Goal: Contribute content: Contribute content

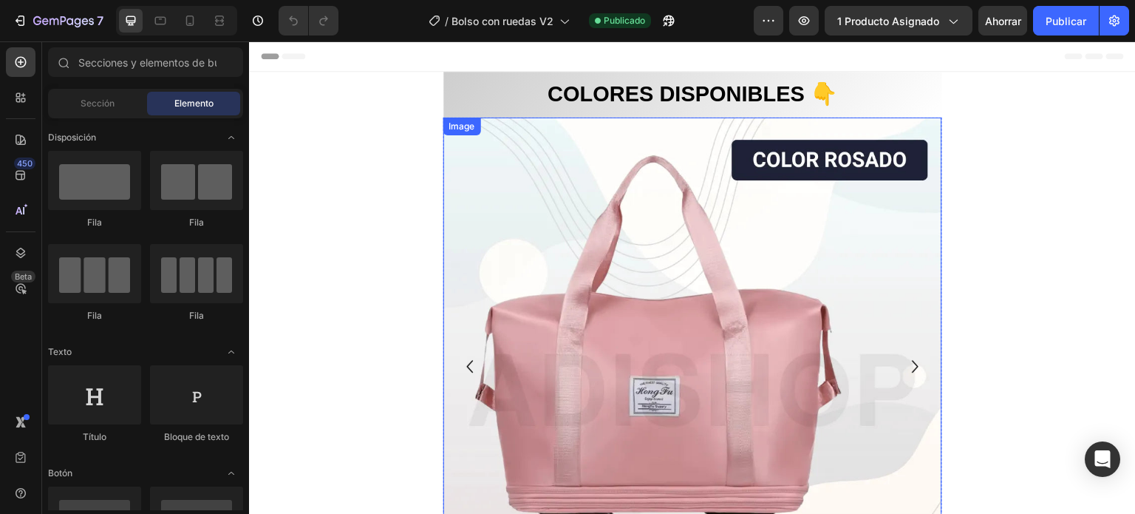
scroll to position [74, 0]
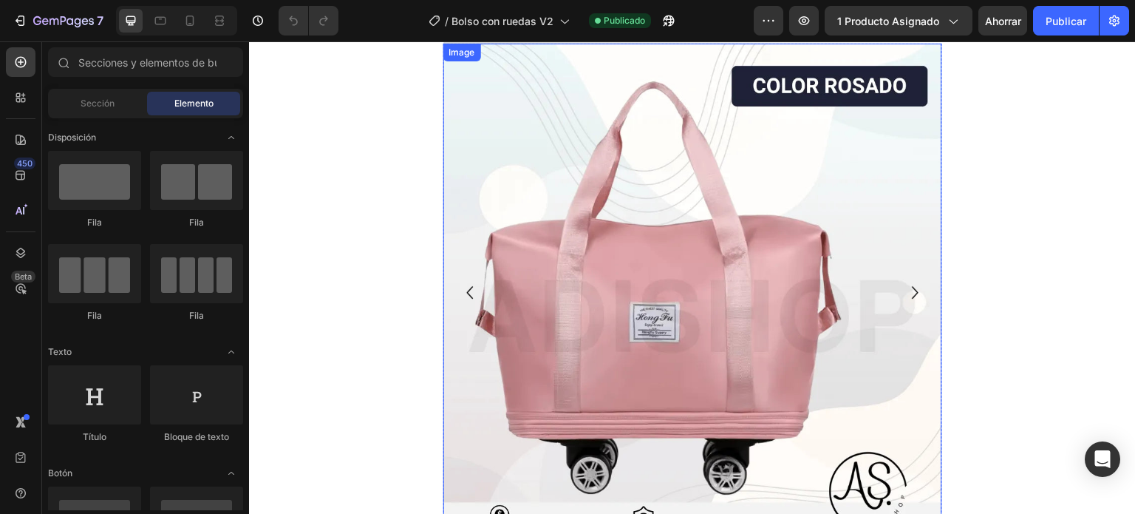
click at [456, 53] on div "Image" at bounding box center [462, 52] width 32 height 13
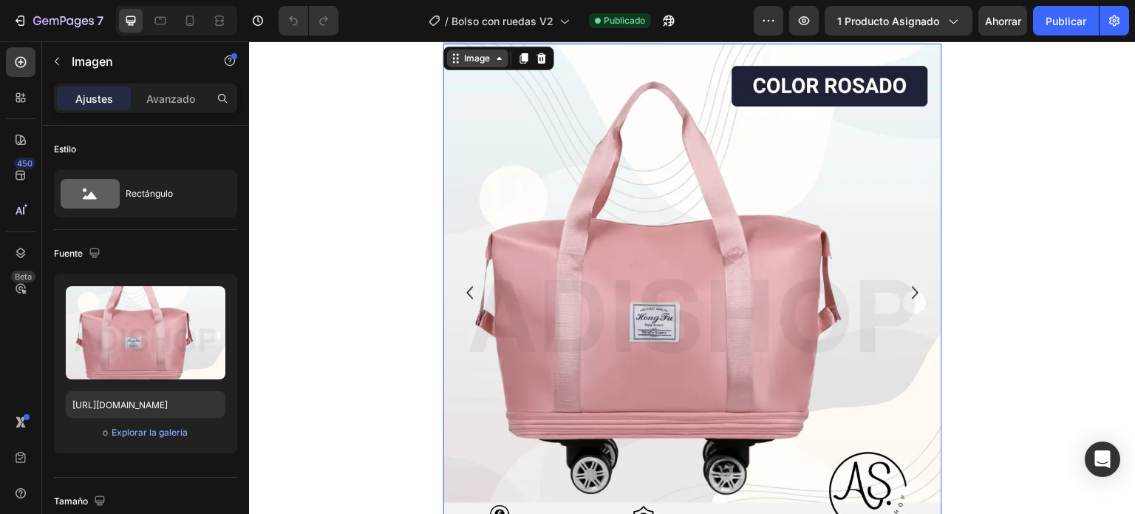
click at [476, 61] on div "Image" at bounding box center [478, 58] width 32 height 13
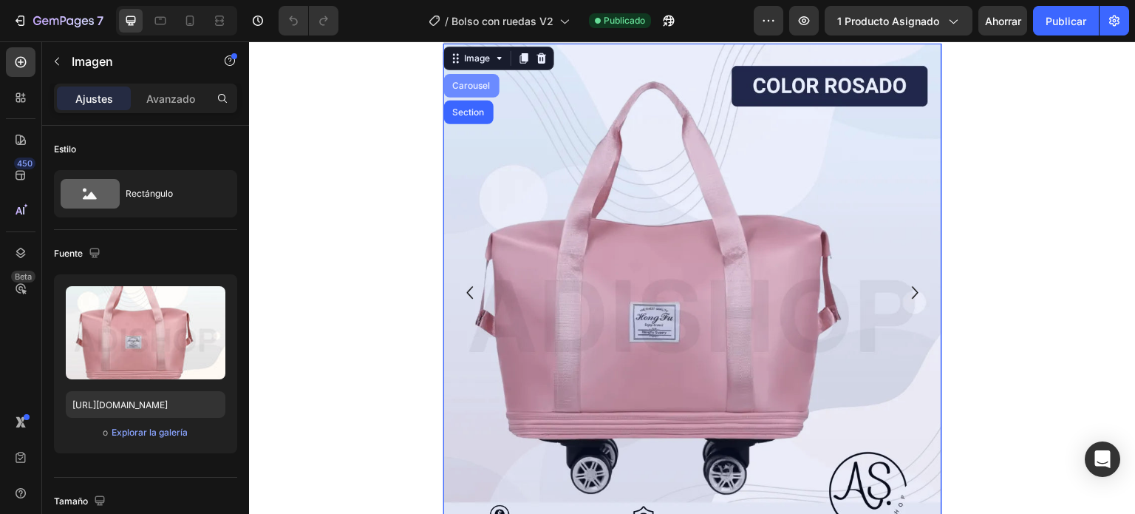
click at [486, 85] on div "Carousel" at bounding box center [472, 85] width 44 height 9
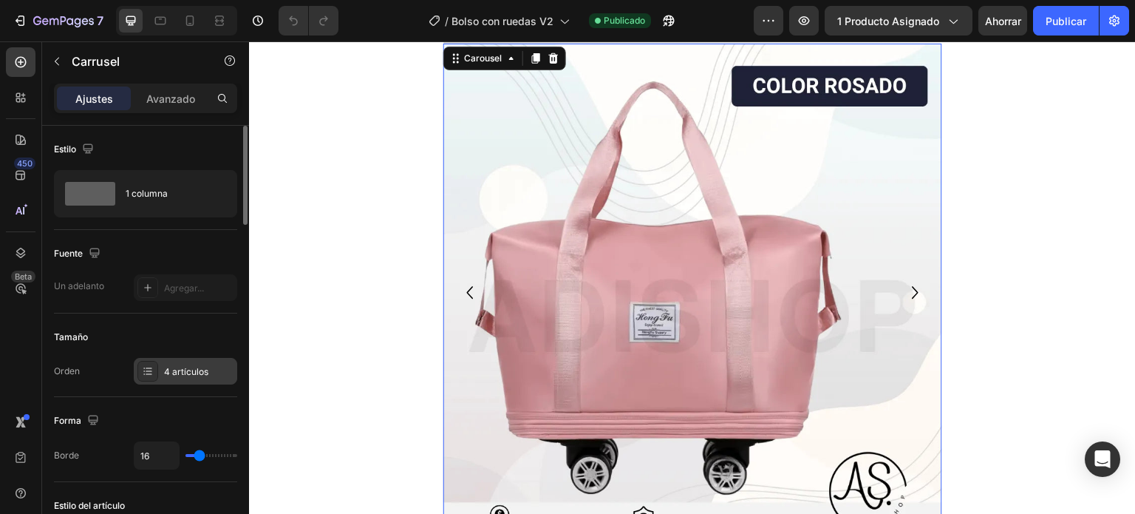
click at [177, 373] on font "4 artículos" at bounding box center [186, 371] width 44 height 11
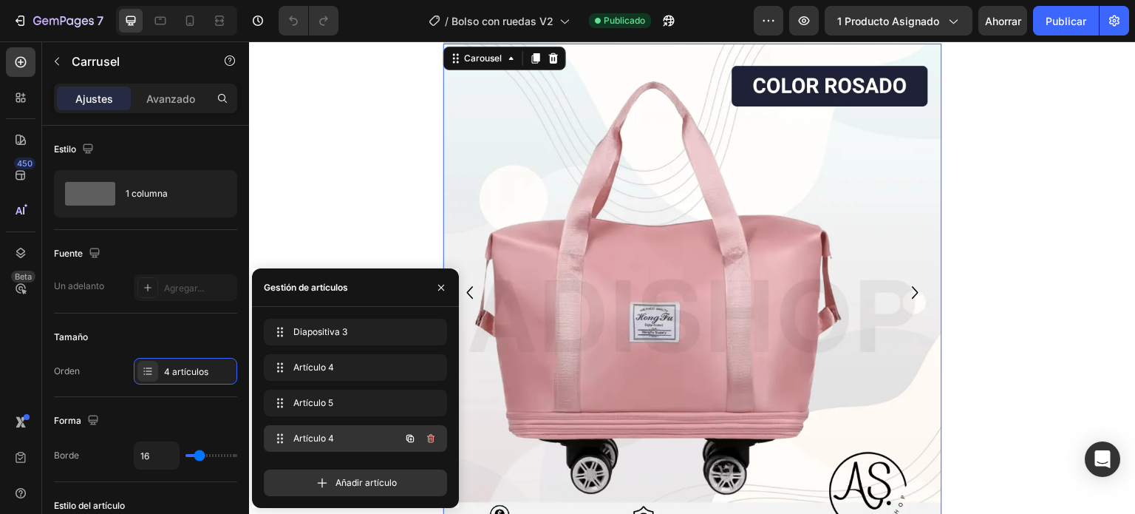
click at [325, 438] on font "Artículo 4" at bounding box center [313, 437] width 41 height 11
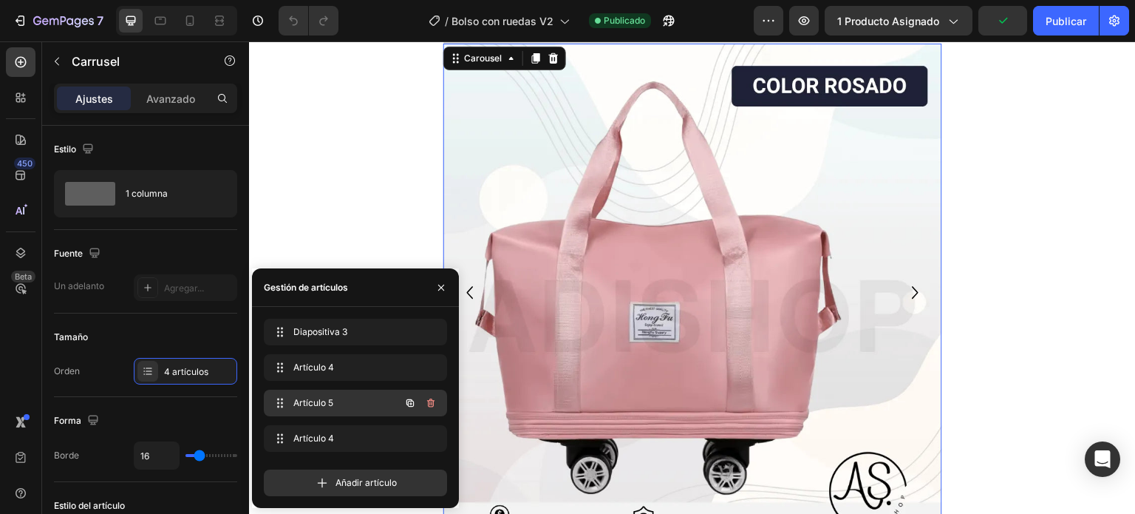
click at [327, 407] on font "Artículo 5" at bounding box center [313, 402] width 40 height 11
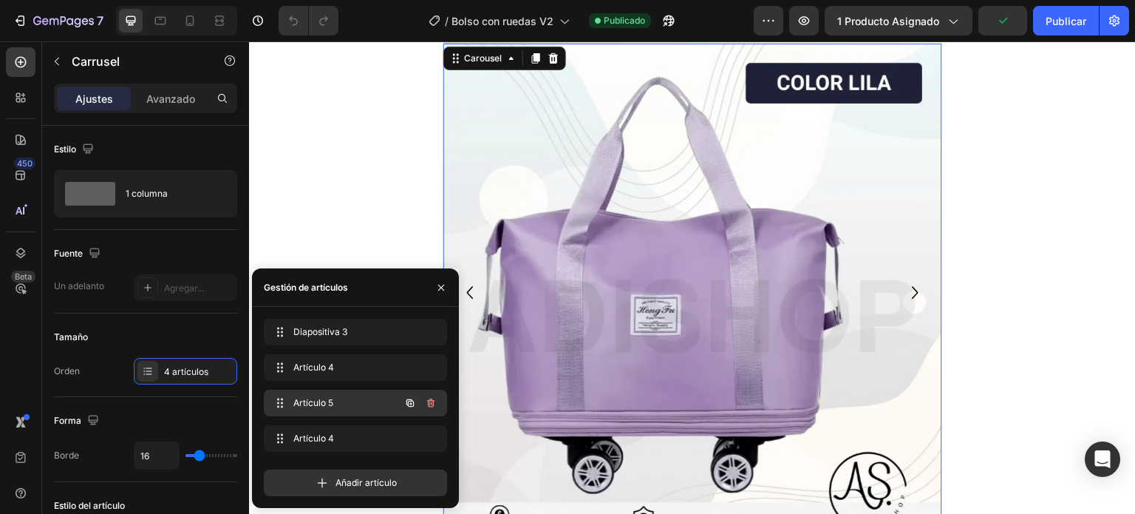
click at [327, 406] on font "Artículo 5" at bounding box center [313, 402] width 40 height 11
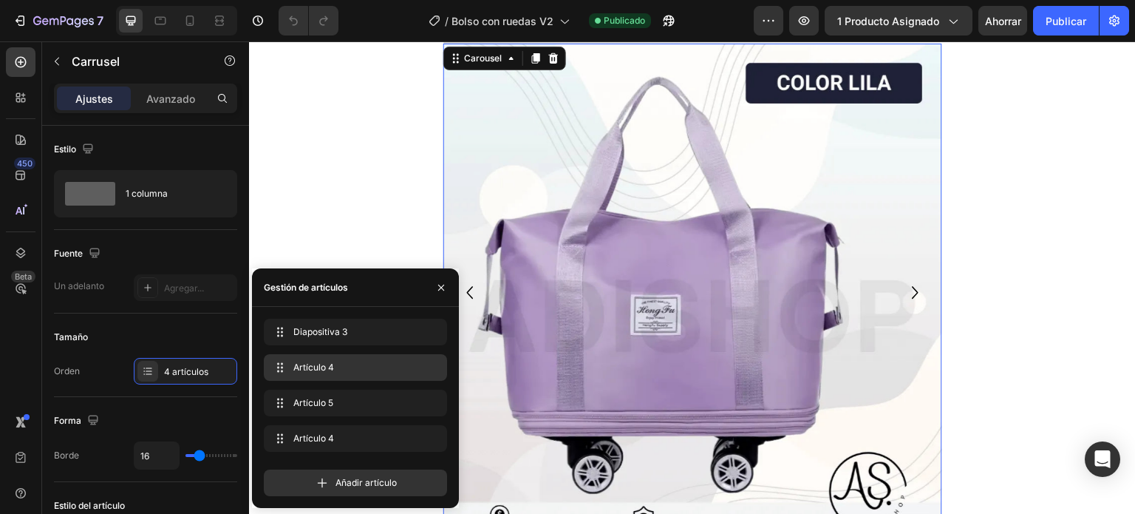
click at [331, 380] on div "Artículo 4 Item 4" at bounding box center [355, 367] width 183 height 27
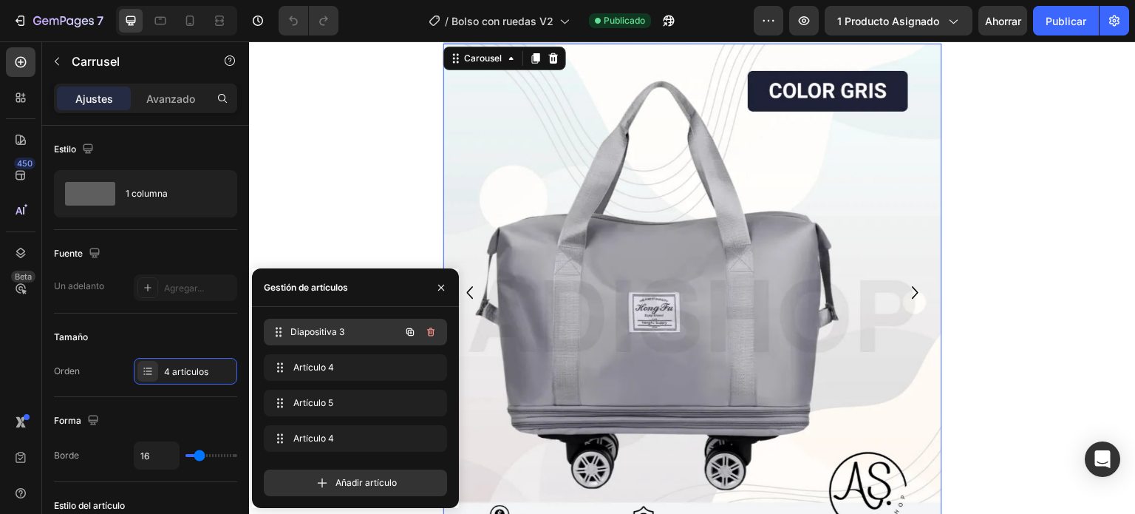
click at [333, 339] on div "Diapositiva 3 Slide 3" at bounding box center [335, 331] width 130 height 21
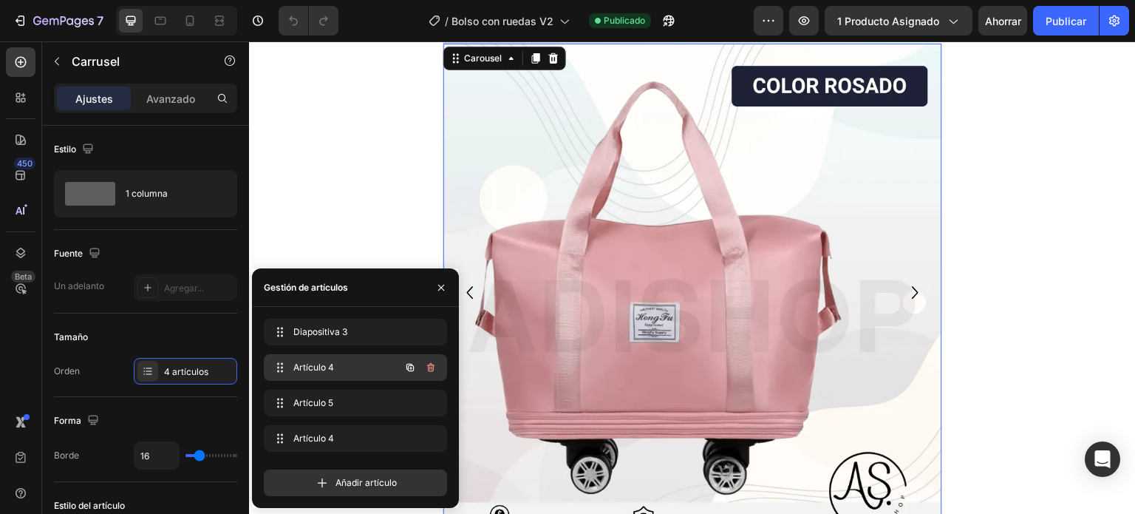
click at [329, 367] on font "Artículo 4" at bounding box center [313, 366] width 41 height 11
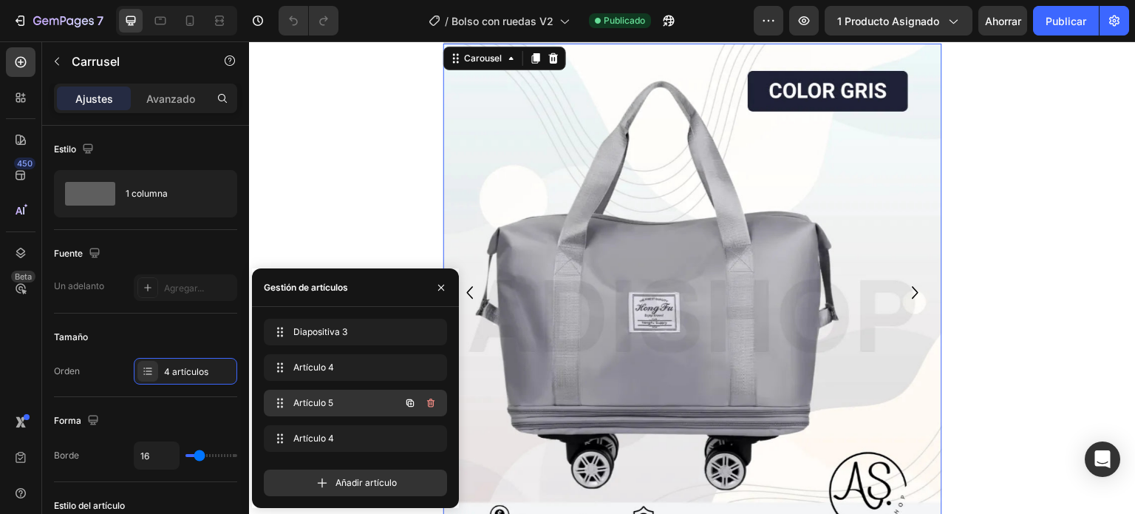
click at [321, 402] on font "Artículo 5" at bounding box center [313, 402] width 40 height 11
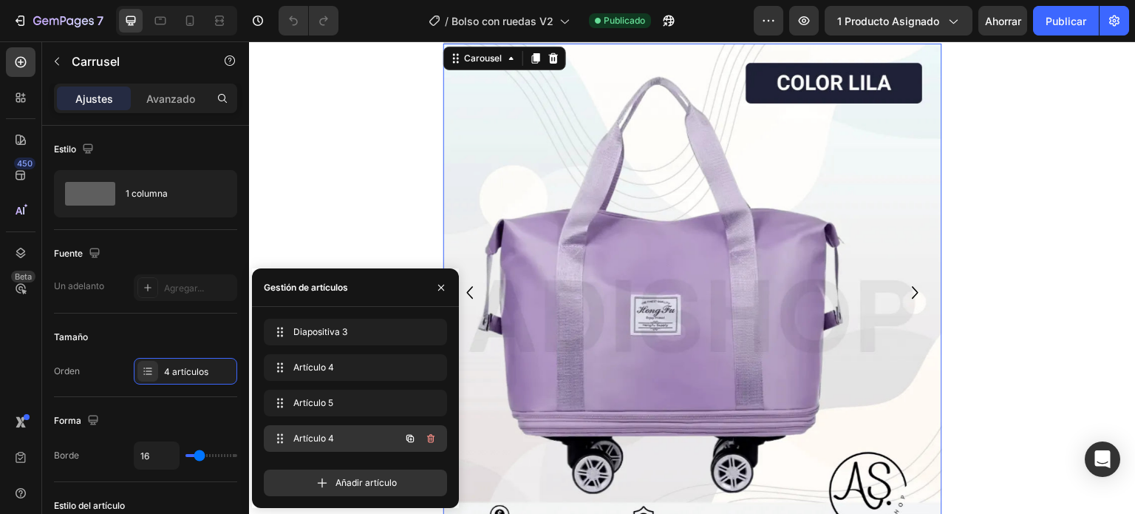
click at [319, 436] on font "Artículo 4" at bounding box center [313, 437] width 41 height 11
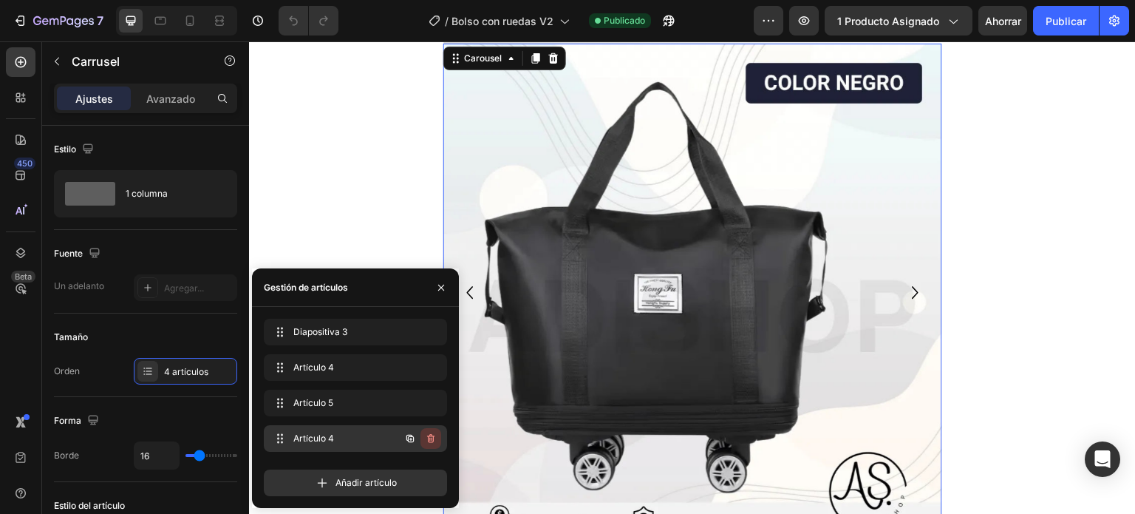
click at [429, 434] on icon "button" at bounding box center [431, 438] width 12 height 12
click at [421, 438] on font "Borrar" at bounding box center [420, 437] width 27 height 11
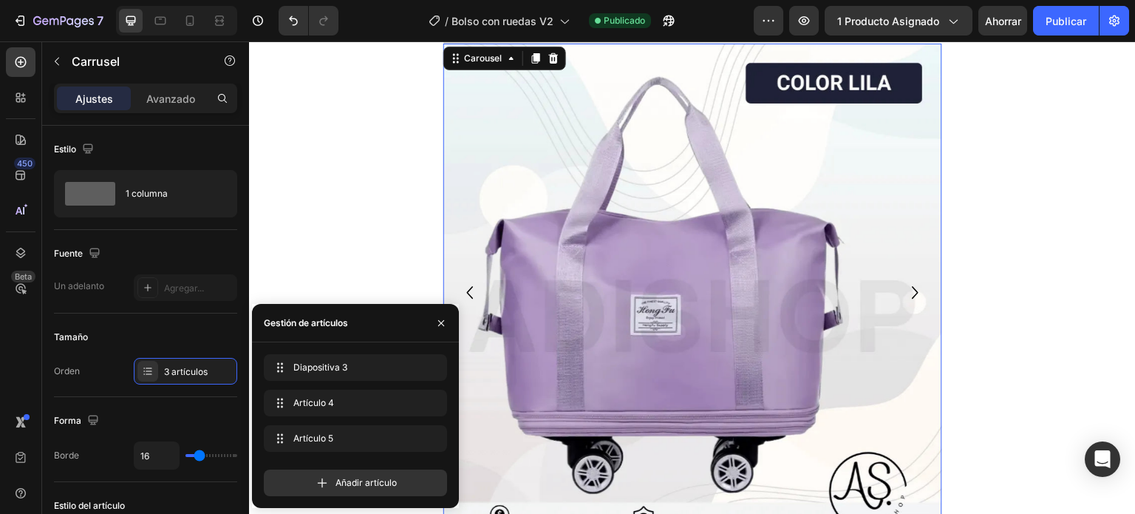
click at [904, 304] on icon "Carousel Next Arrow" at bounding box center [915, 293] width 25 height 74
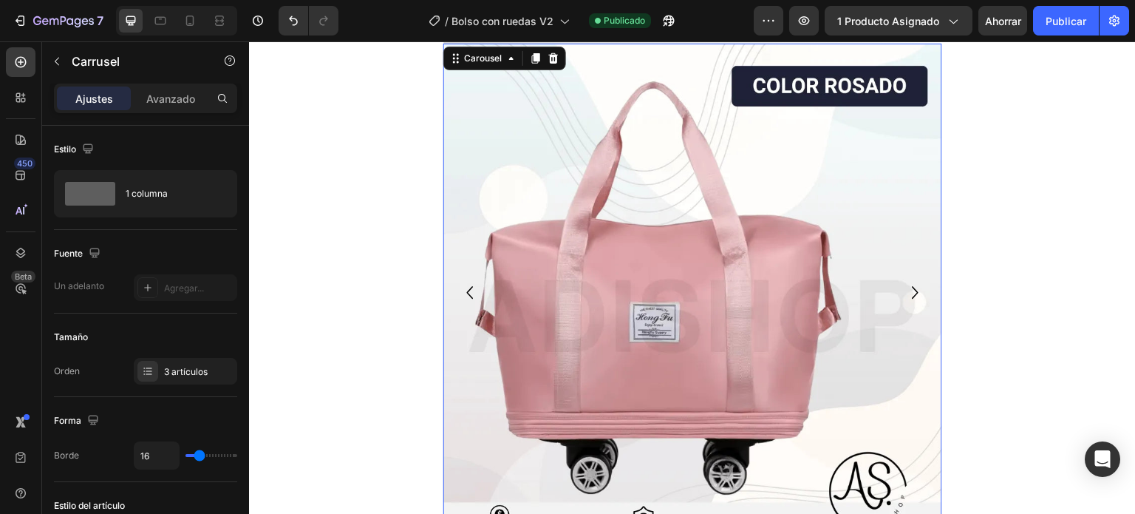
click at [904, 302] on icon "Carousel Next Arrow" at bounding box center [915, 293] width 25 height 74
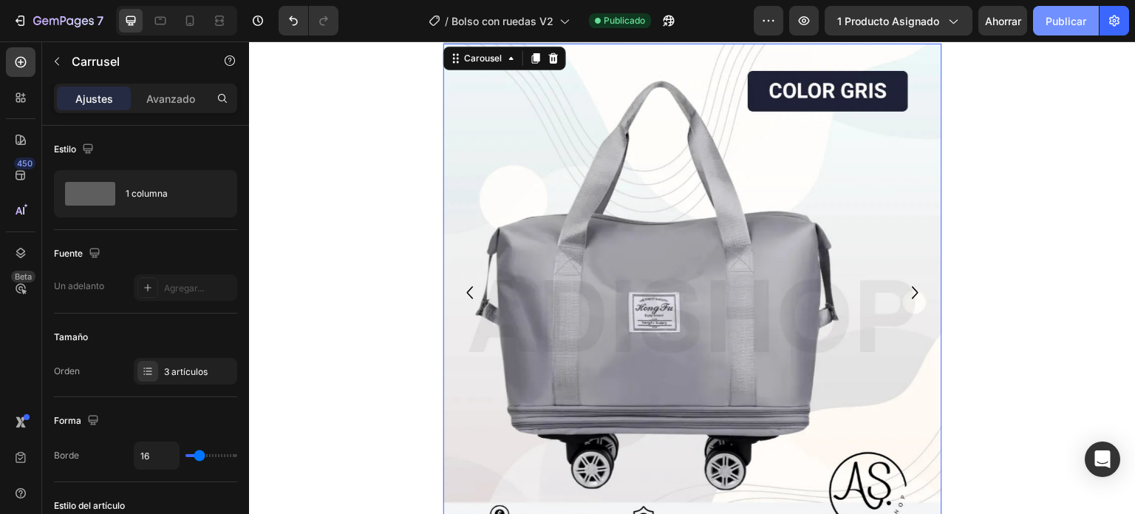
click at [1086, 23] on button "Publicar" at bounding box center [1066, 21] width 66 height 30
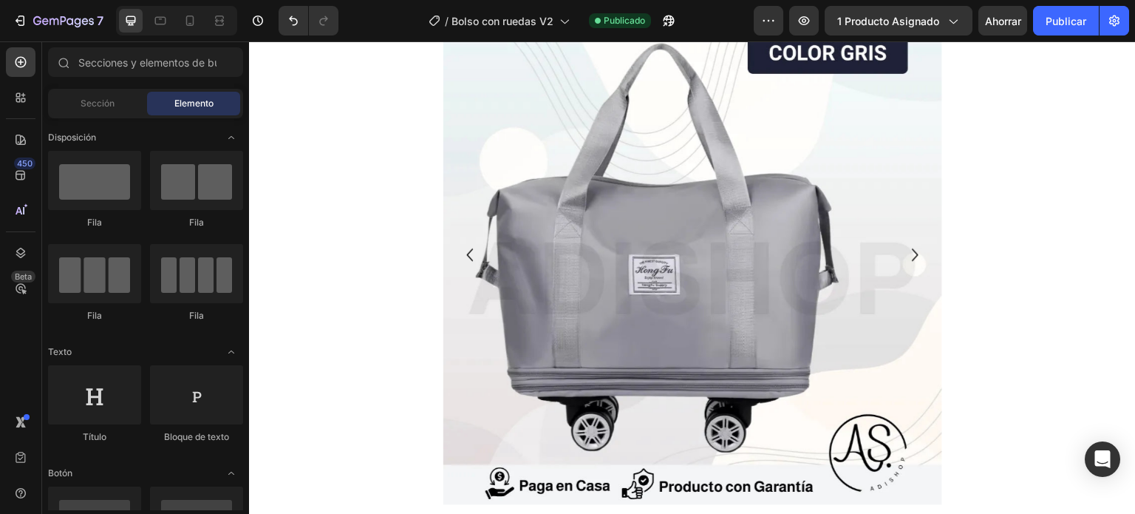
scroll to position [148, 0]
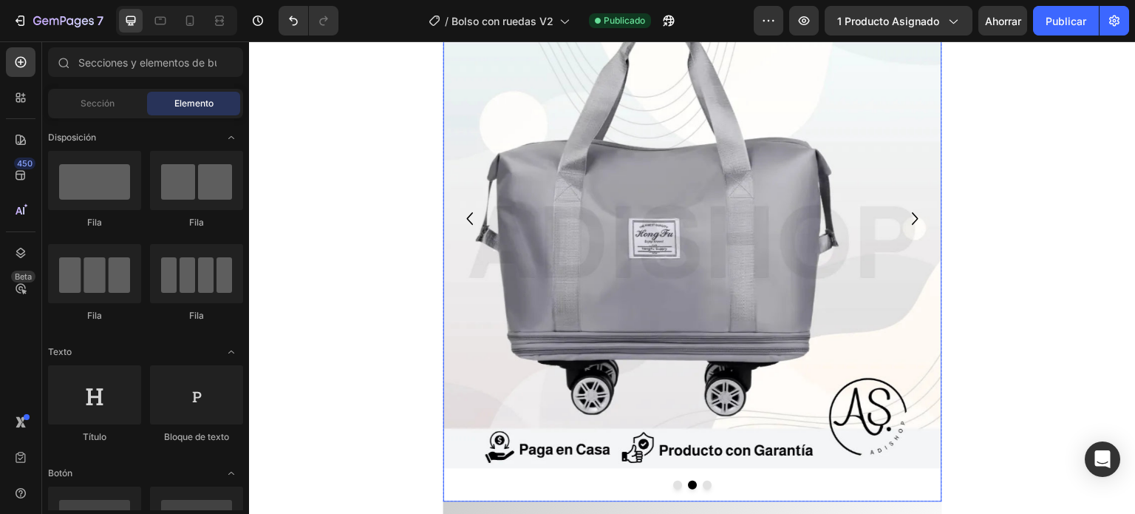
click at [913, 222] on icon "Carousel Next Arrow" at bounding box center [915, 219] width 25 height 74
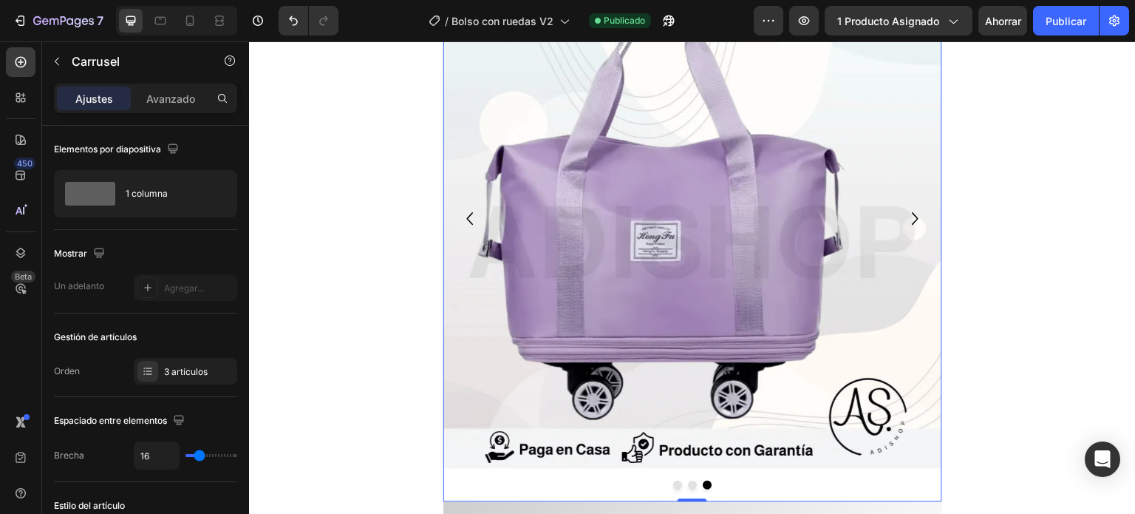
click at [913, 222] on icon "Carousel Next Arrow" at bounding box center [915, 219] width 25 height 74
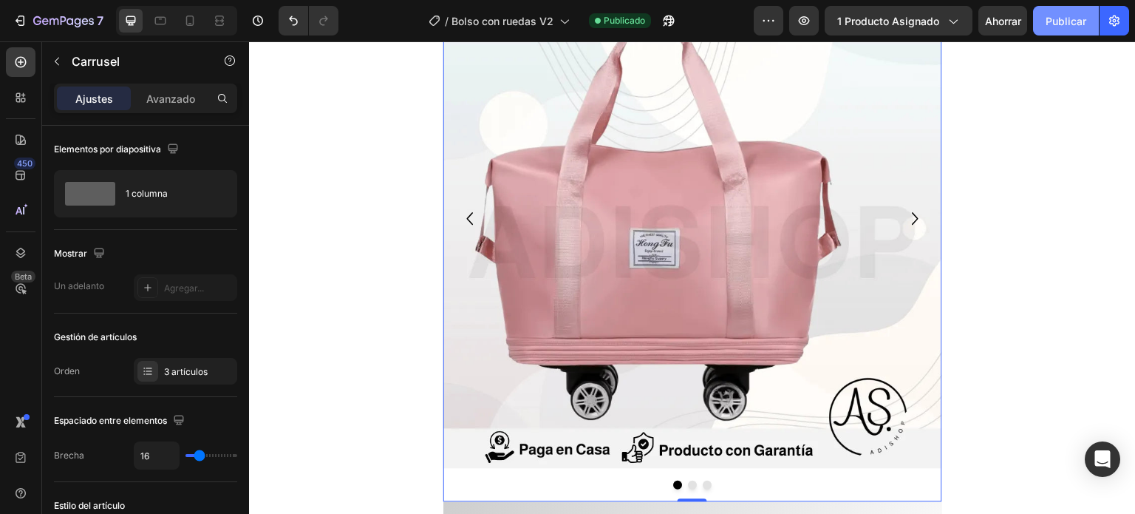
click at [1058, 28] on font "Publicar" at bounding box center [1066, 21] width 41 height 16
drag, startPoint x: 1058, startPoint y: 28, endPoint x: 1014, endPoint y: 38, distance: 45.5
click at [1058, 37] on div "7 Version history / Bolso con ruedas V2 Publicado Avance 1 producto asignado Ah…" at bounding box center [567, 21] width 1135 height 42
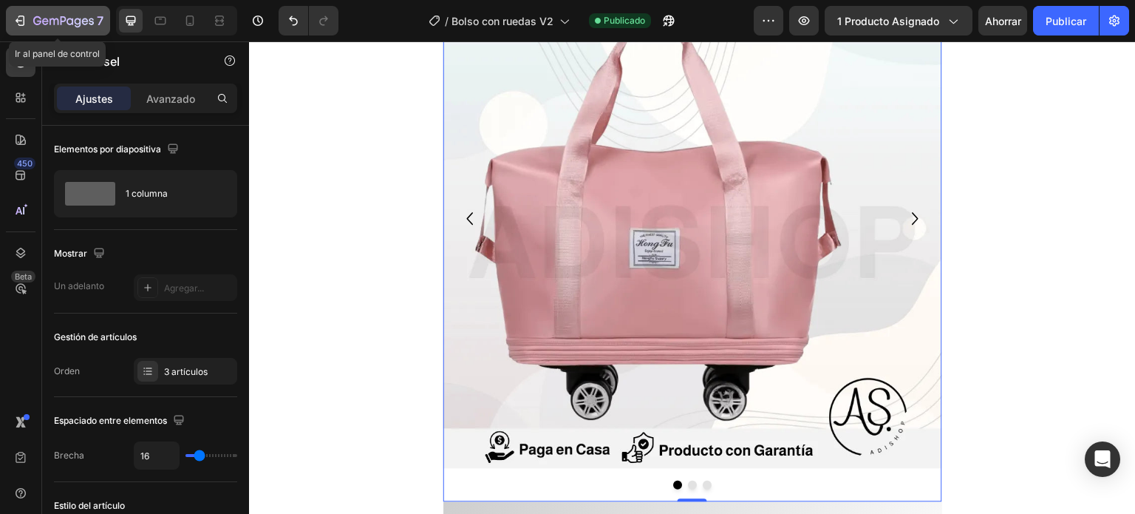
click at [26, 22] on icon "button" at bounding box center [20, 20] width 15 height 15
